Goal: Browse casually: Explore the website without a specific task or goal

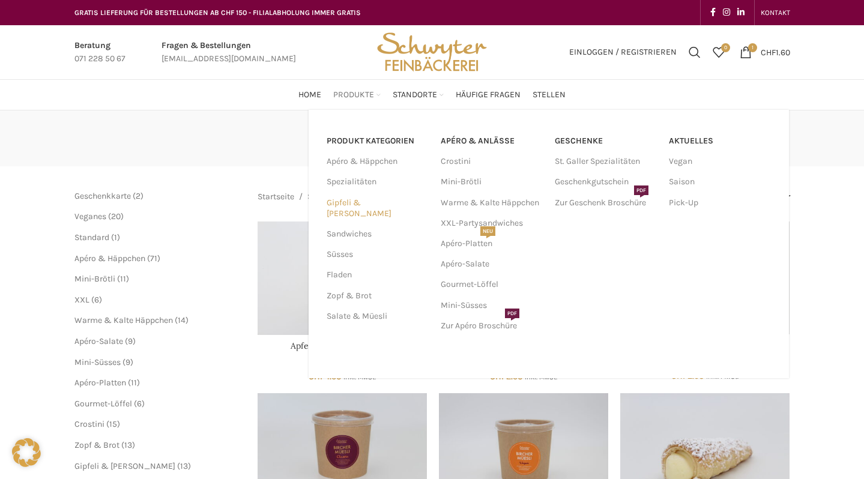
click at [380, 197] on link "Gipfeli & [PERSON_NAME]" at bounding box center [377, 208] width 100 height 31
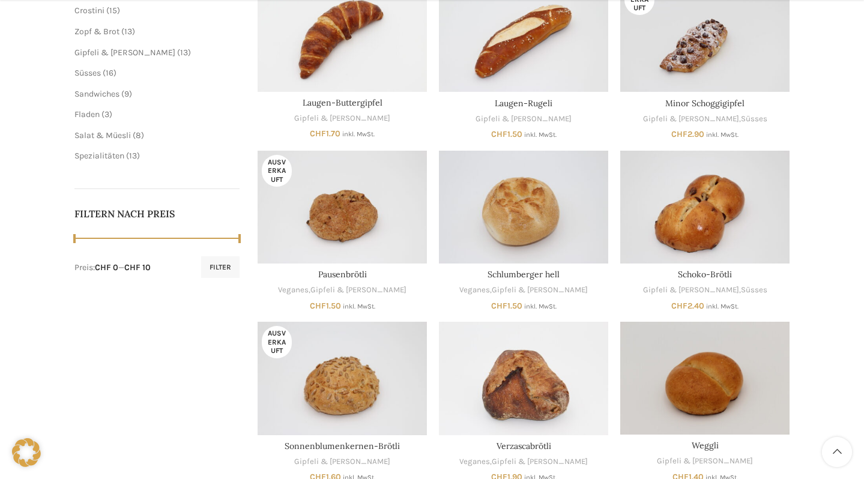
scroll to position [478, 0]
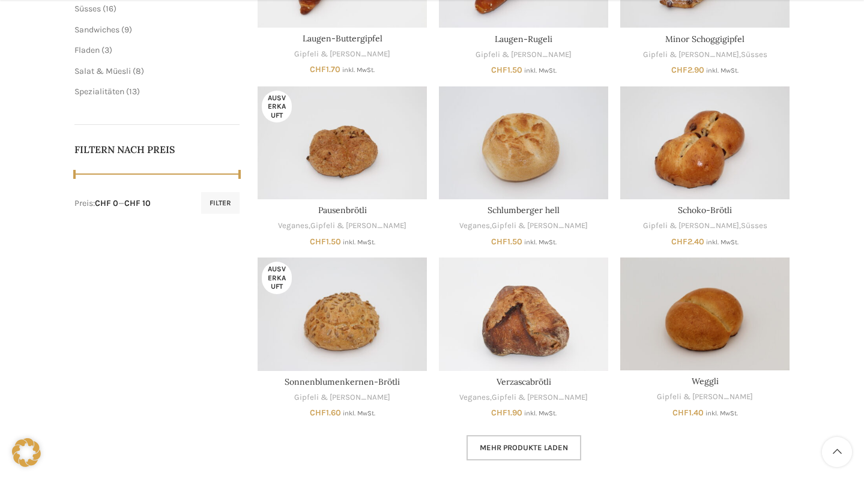
click at [541, 447] on span "Mehr Produkte laden" at bounding box center [524, 448] width 88 height 10
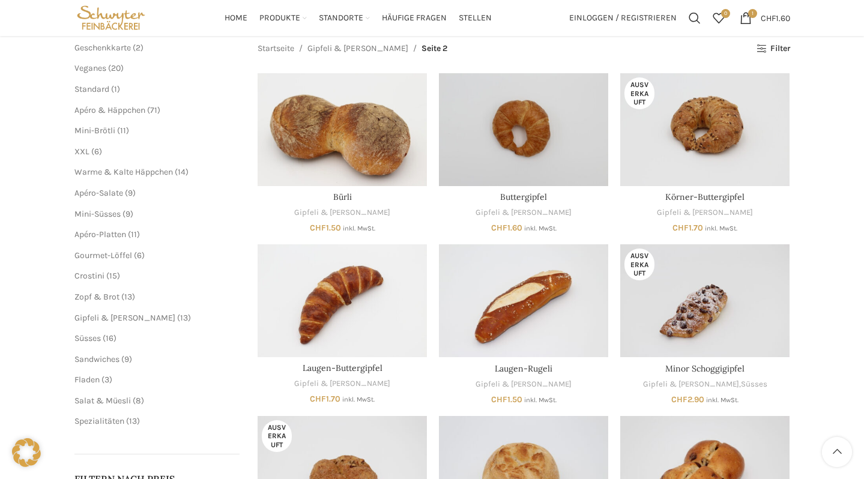
scroll to position [140, 0]
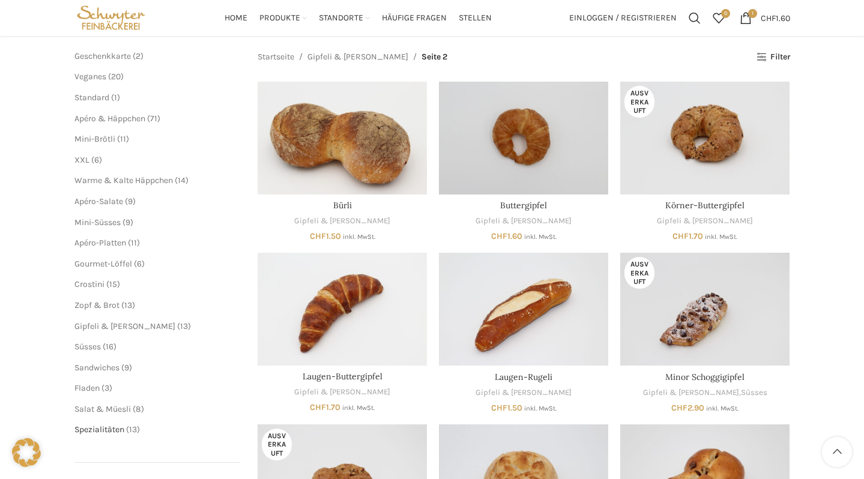
click at [107, 431] on span "Spezialitäten" at bounding box center [99, 429] width 50 height 10
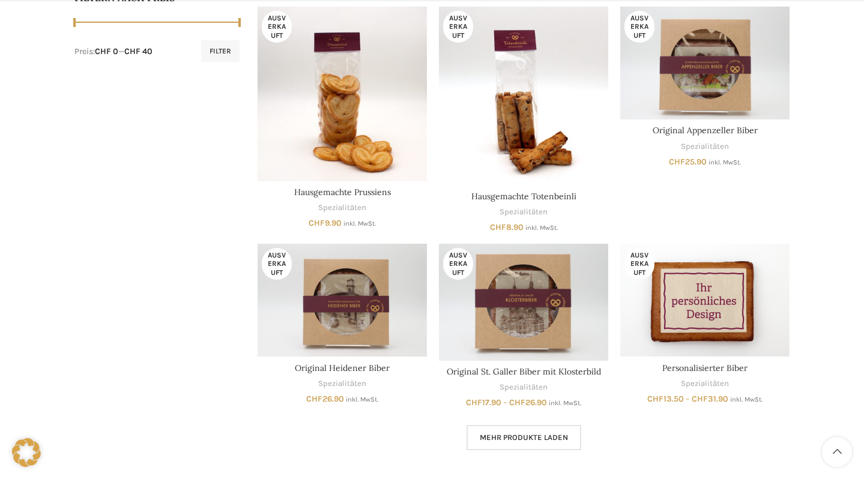
scroll to position [643, 0]
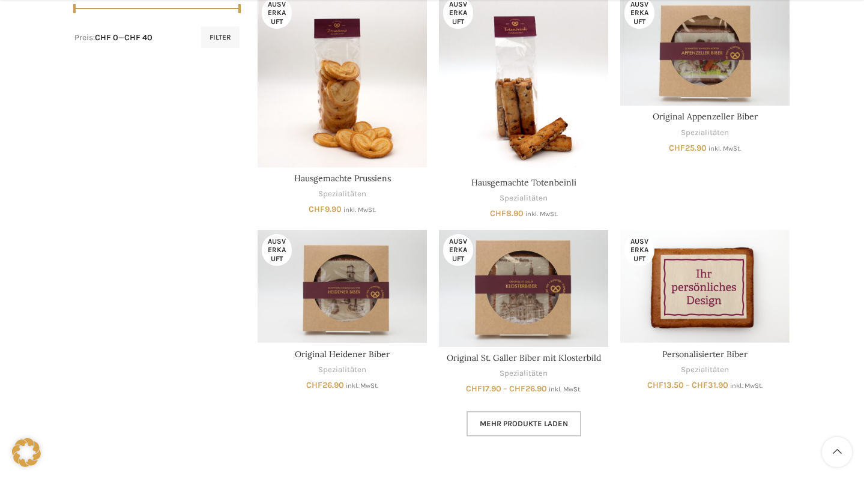
click at [556, 427] on span "Mehr Produkte laden" at bounding box center [524, 424] width 88 height 10
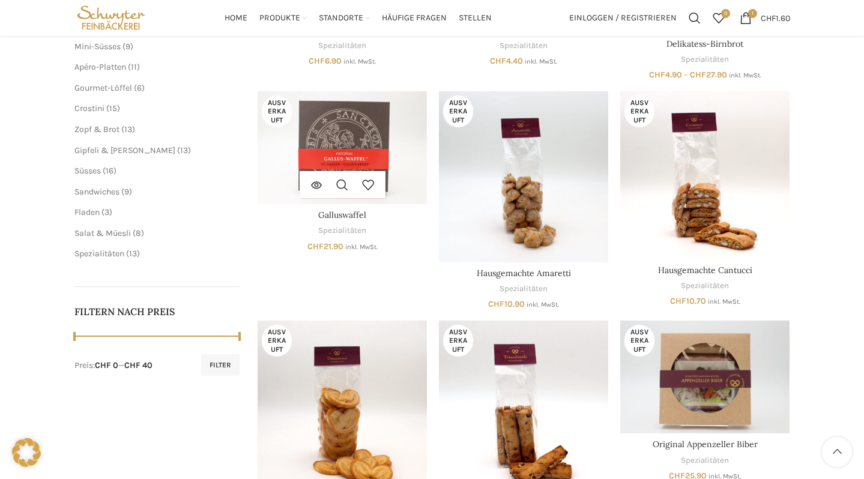
scroll to position [301, 0]
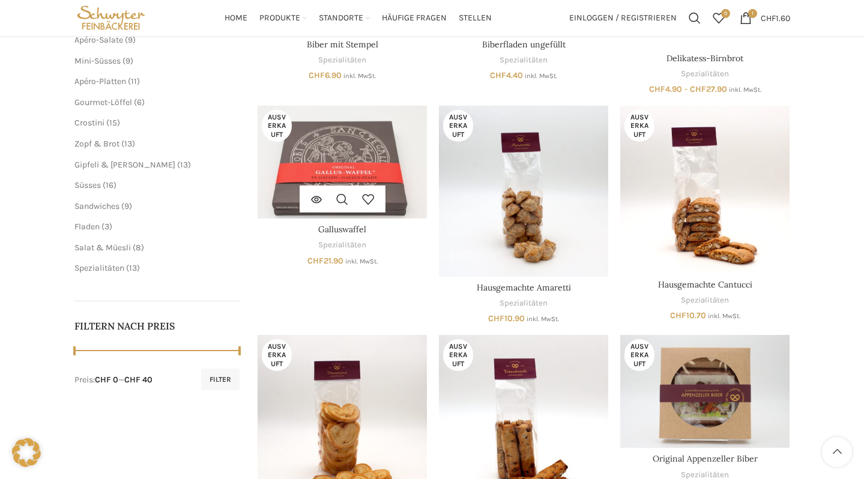
click at [379, 146] on img "Galluswaffel" at bounding box center [342, 162] width 169 height 113
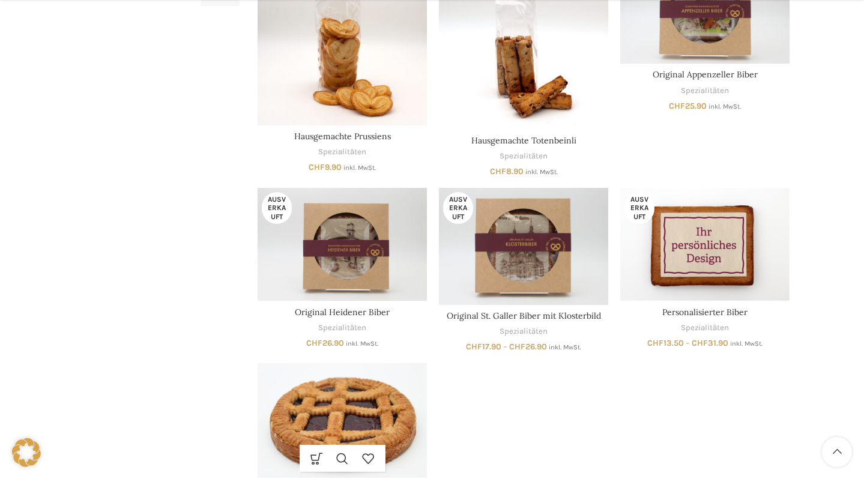
scroll to position [789, 0]
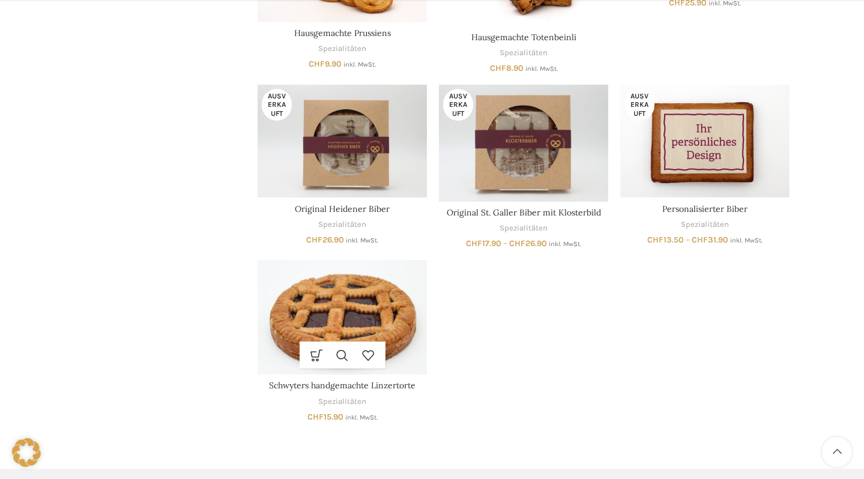
click at [385, 293] on img "Schwyters handgemachte Linzertorte" at bounding box center [342, 317] width 169 height 115
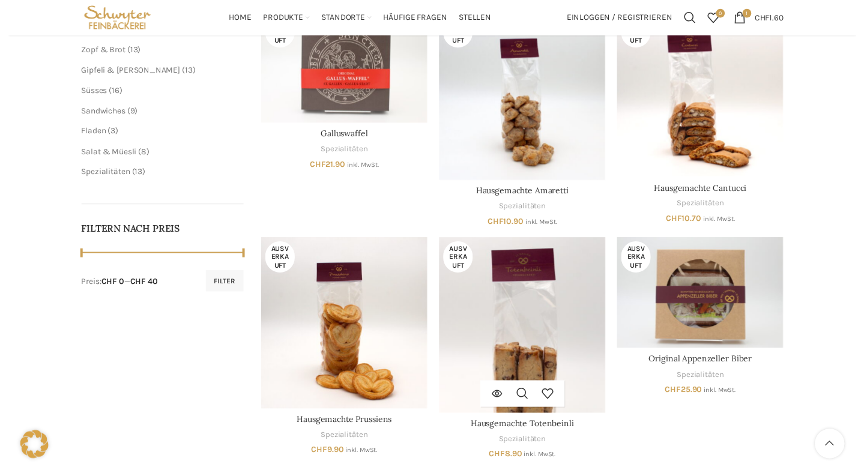
scroll to position [0, 0]
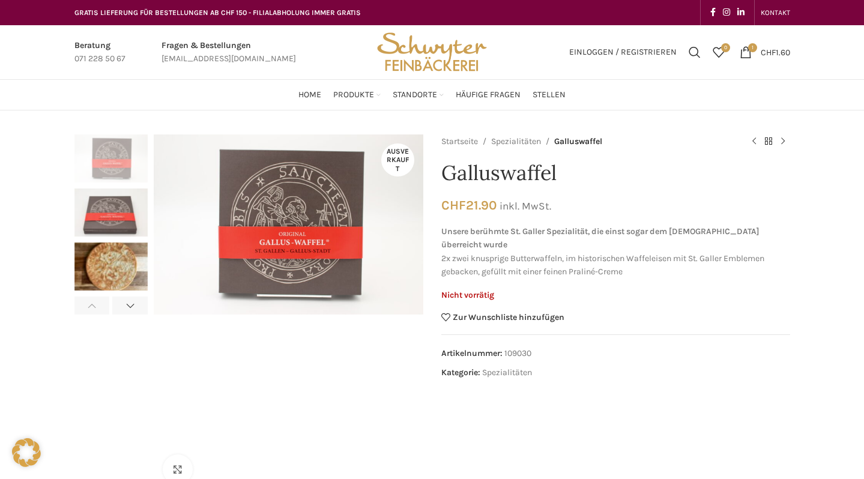
click at [116, 276] on img "3 / 4" at bounding box center [110, 266] width 73 height 48
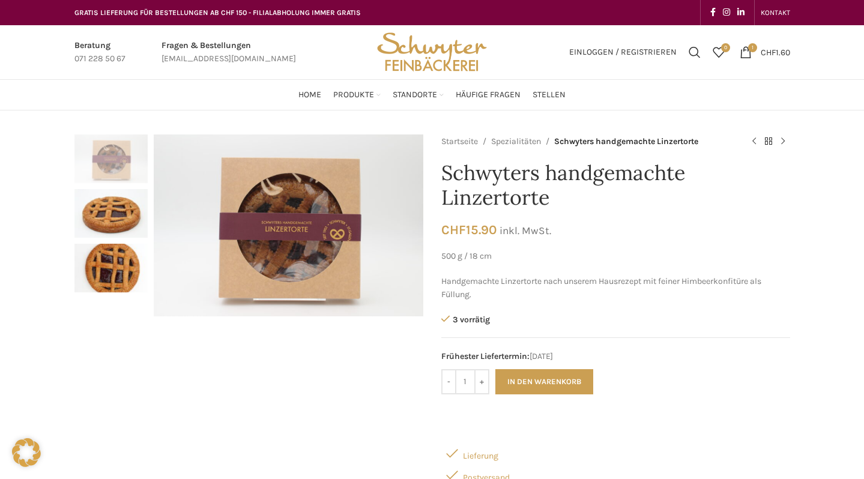
click at [98, 151] on img "1 / 3" at bounding box center [110, 158] width 73 height 49
